Goal: Task Accomplishment & Management: Use online tool/utility

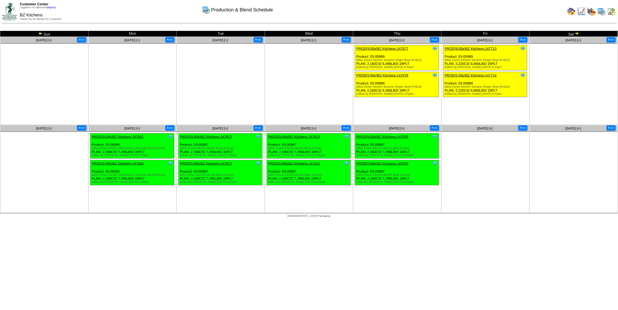
click at [613, 11] on img at bounding box center [611, 11] width 8 height 8
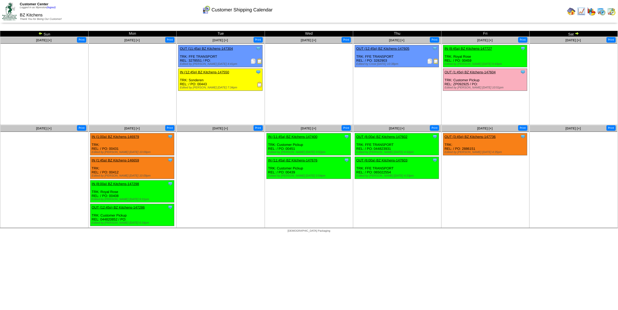
drag, startPoint x: 472, startPoint y: 61, endPoint x: 454, endPoint y: 60, distance: 18.8
click at [454, 60] on div "Clone Item IN (8:45a) BZ Kitchens-147727 BZ Kitchens ScheduleID: 147727 3136 LB…" at bounding box center [485, 56] width 84 height 22
copy div "/ PO: 00459"
